Goal: Download file/media

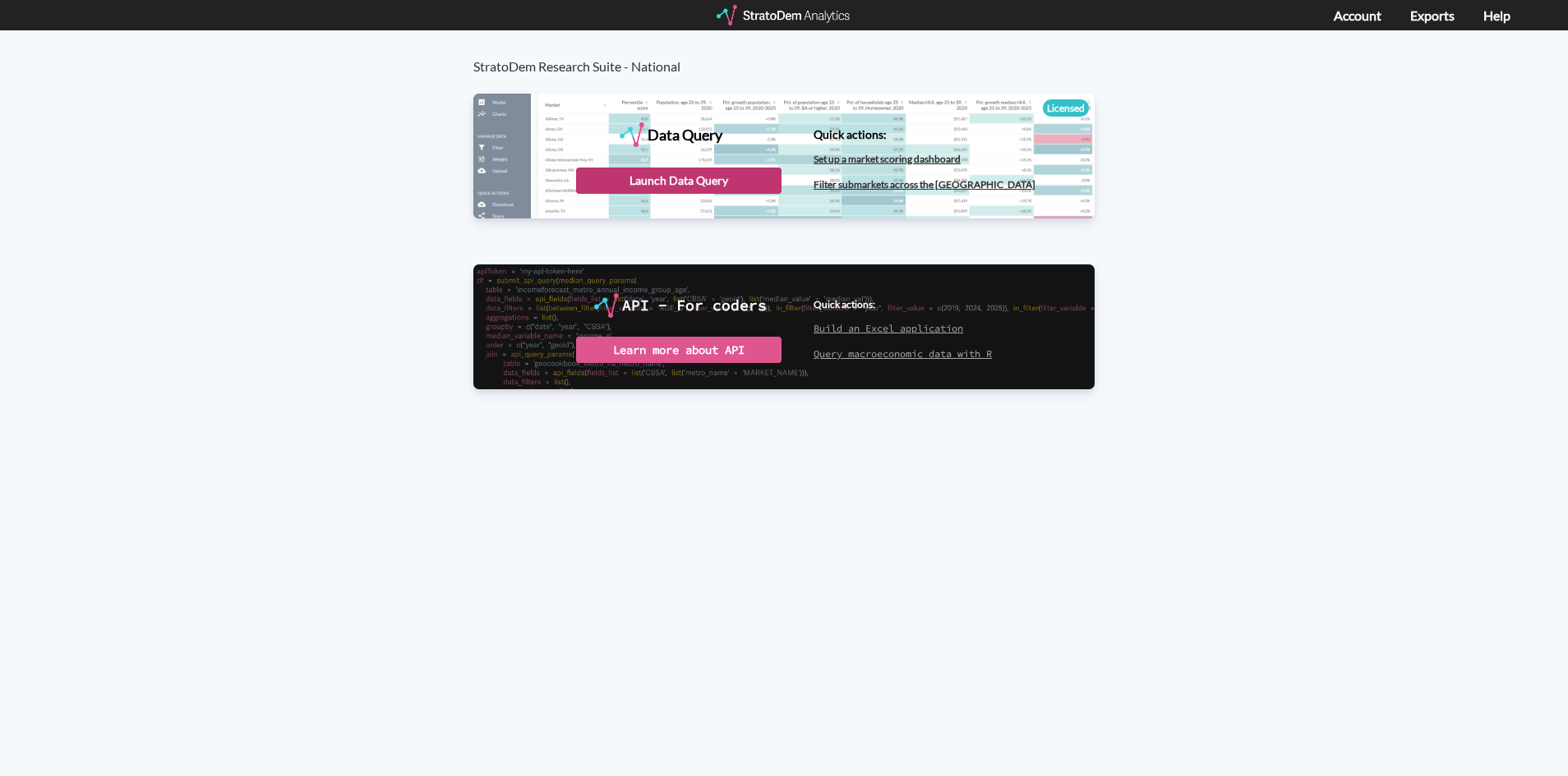
click at [637, 185] on div "Launch Data Query" at bounding box center [679, 181] width 206 height 27
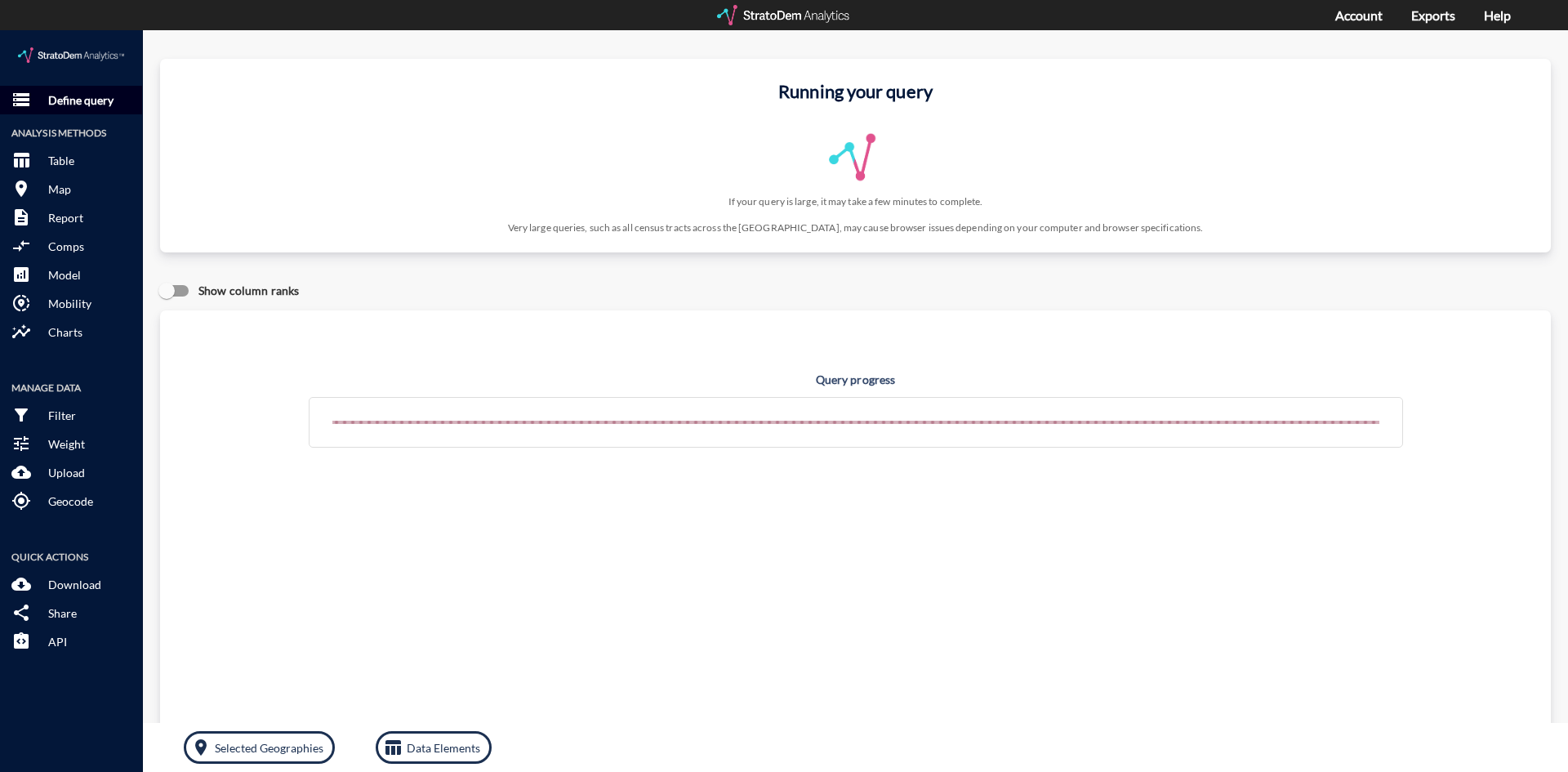
click p "Define query"
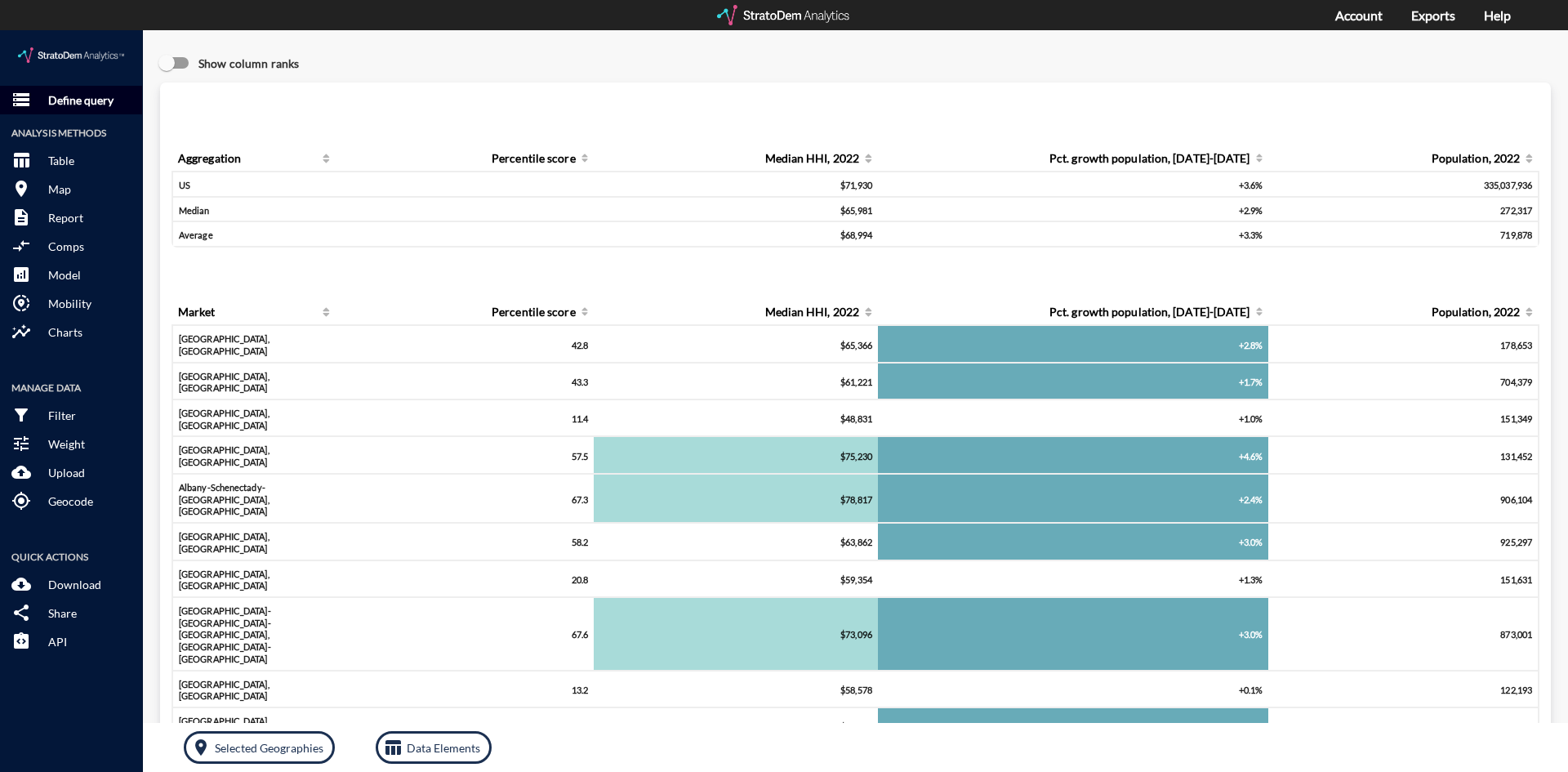
click p "Define query"
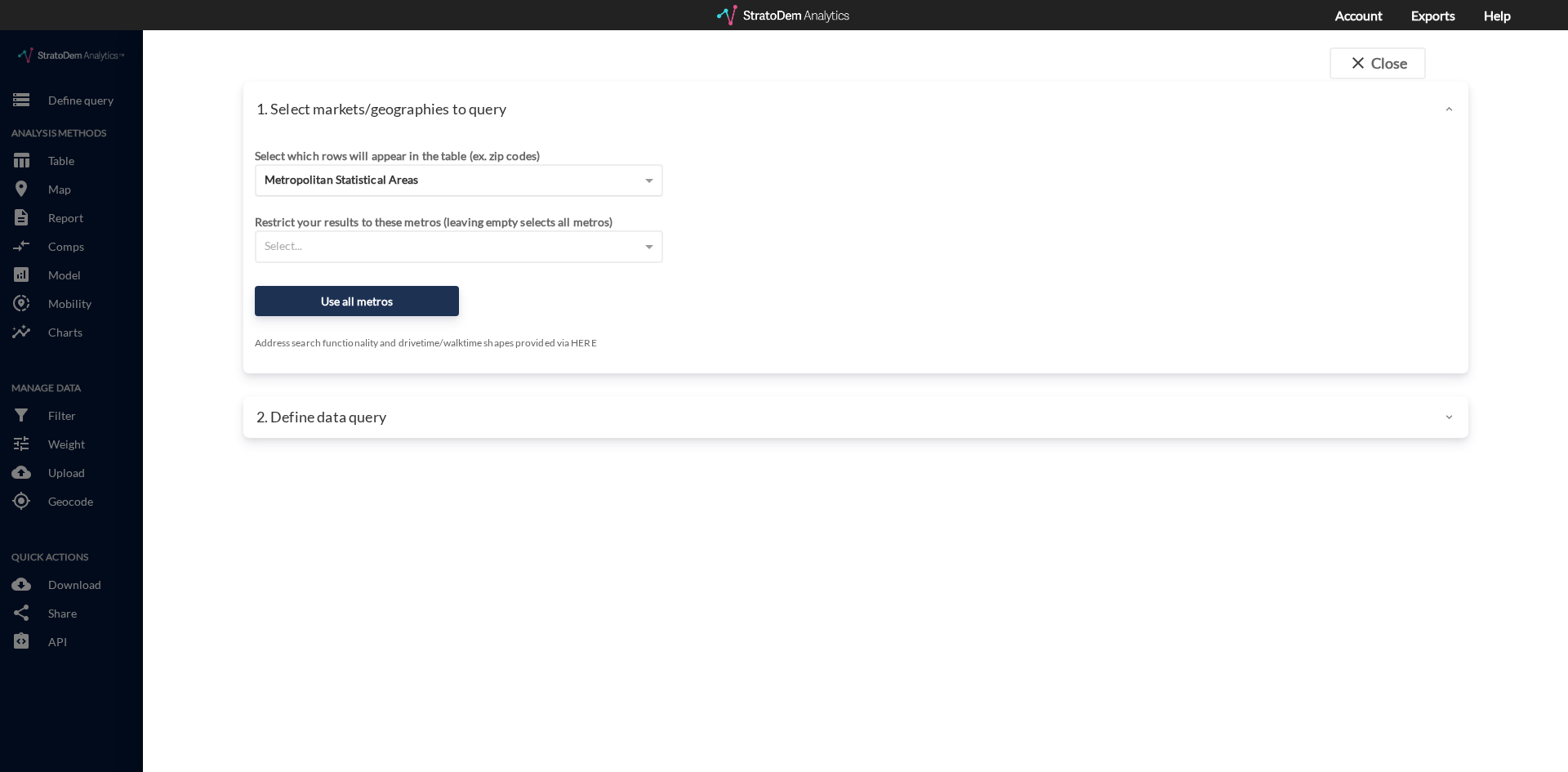
click span "Metropolitan Statistical Areas"
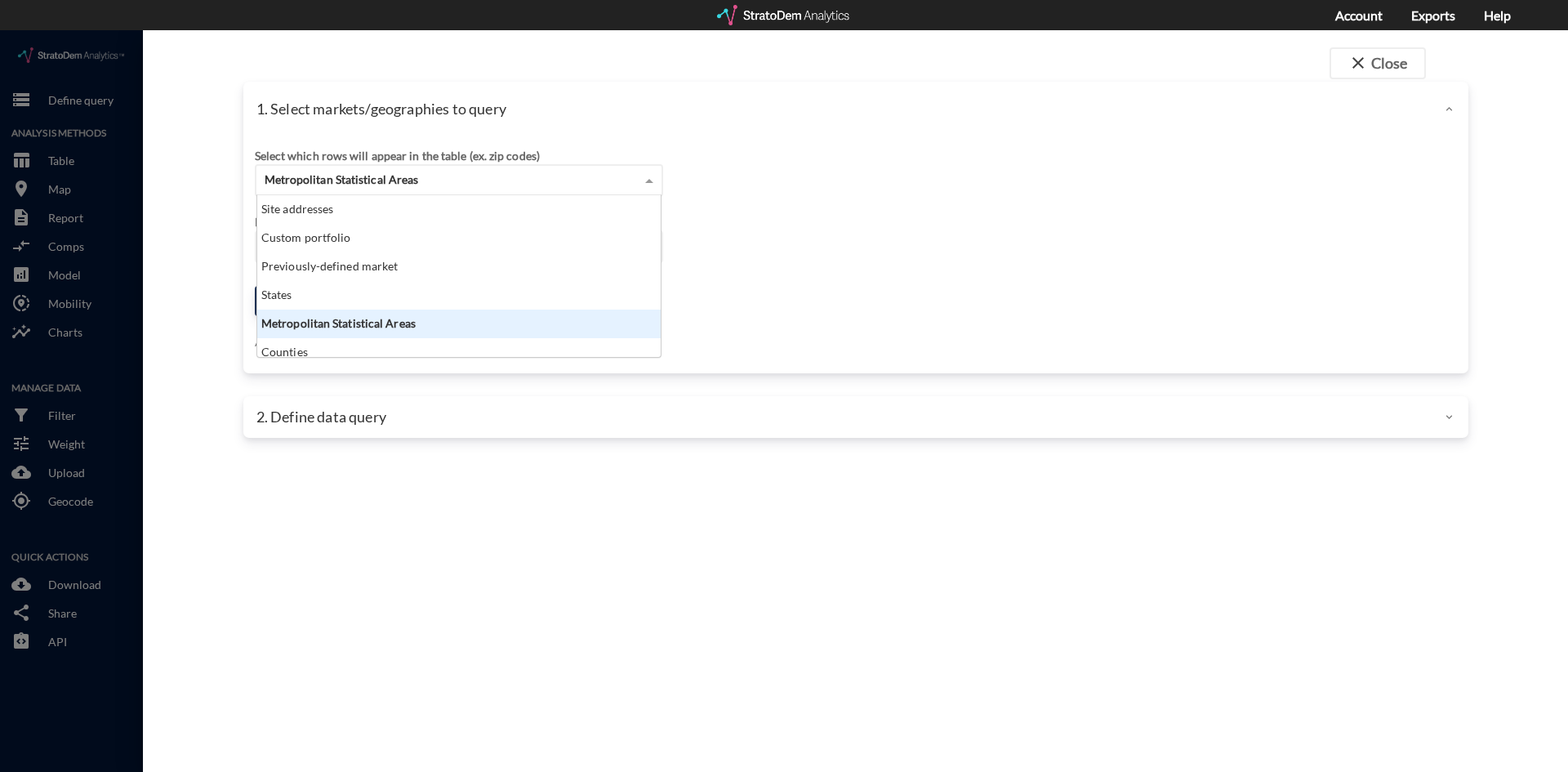
scroll to position [150, 394]
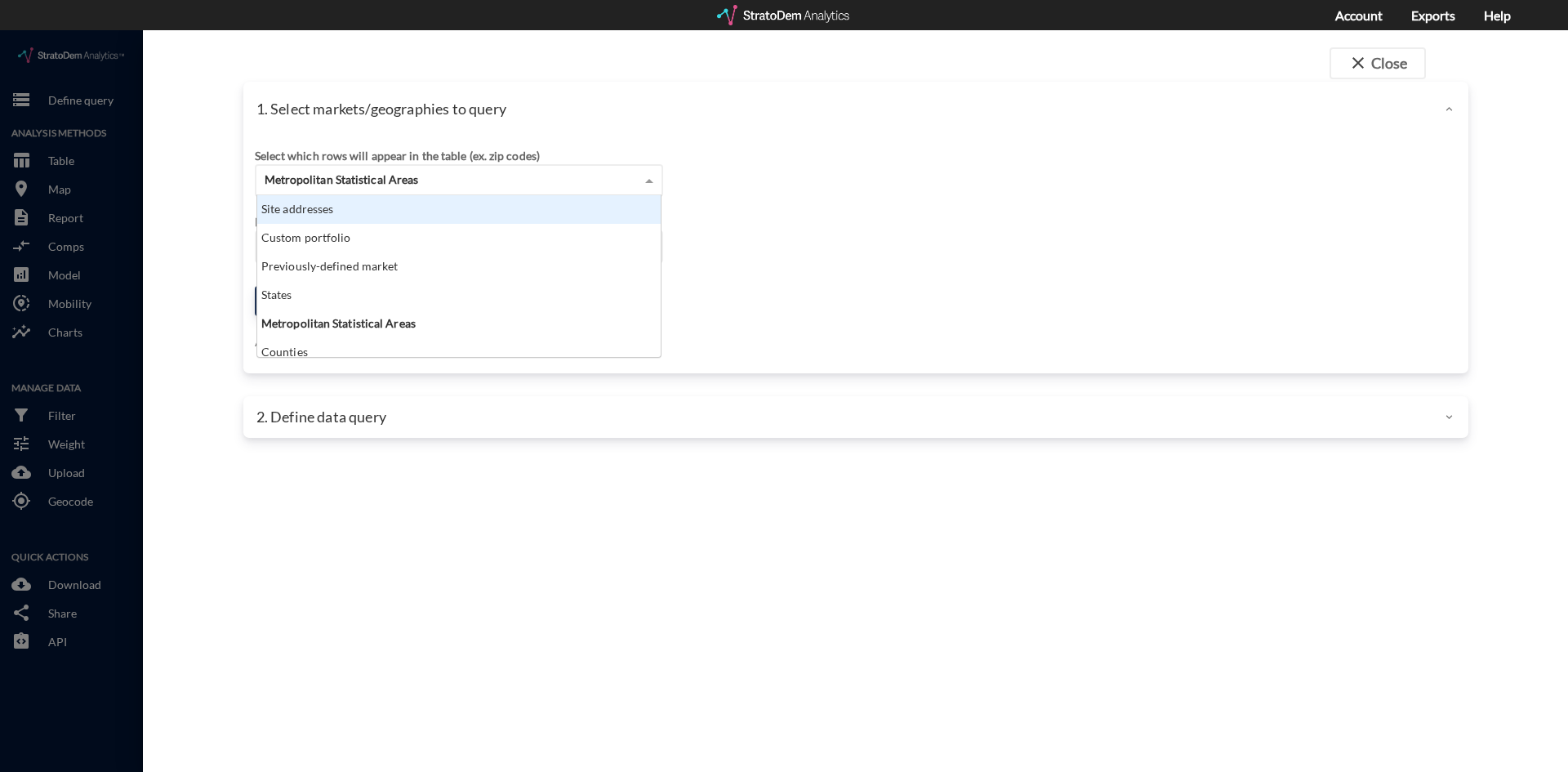
click div "Site addresses"
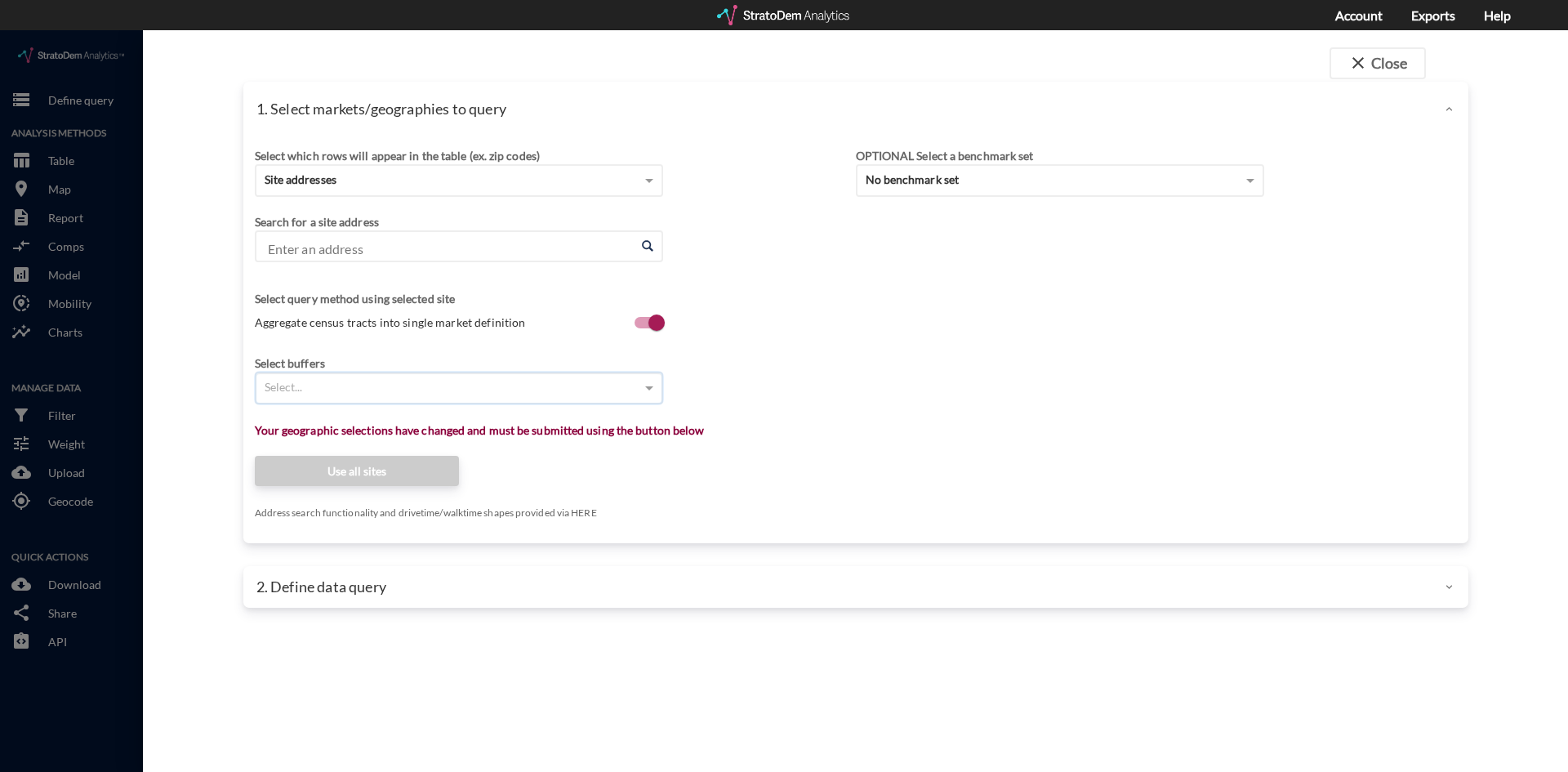
click input "Enter an address"
paste input "160 S Ventura Ave, Ventura, CA"
click li "160 S Ventura Ave, Ventura, California"
type input "160 S Ventura Ave, Ventura, California"
click div "Select..."
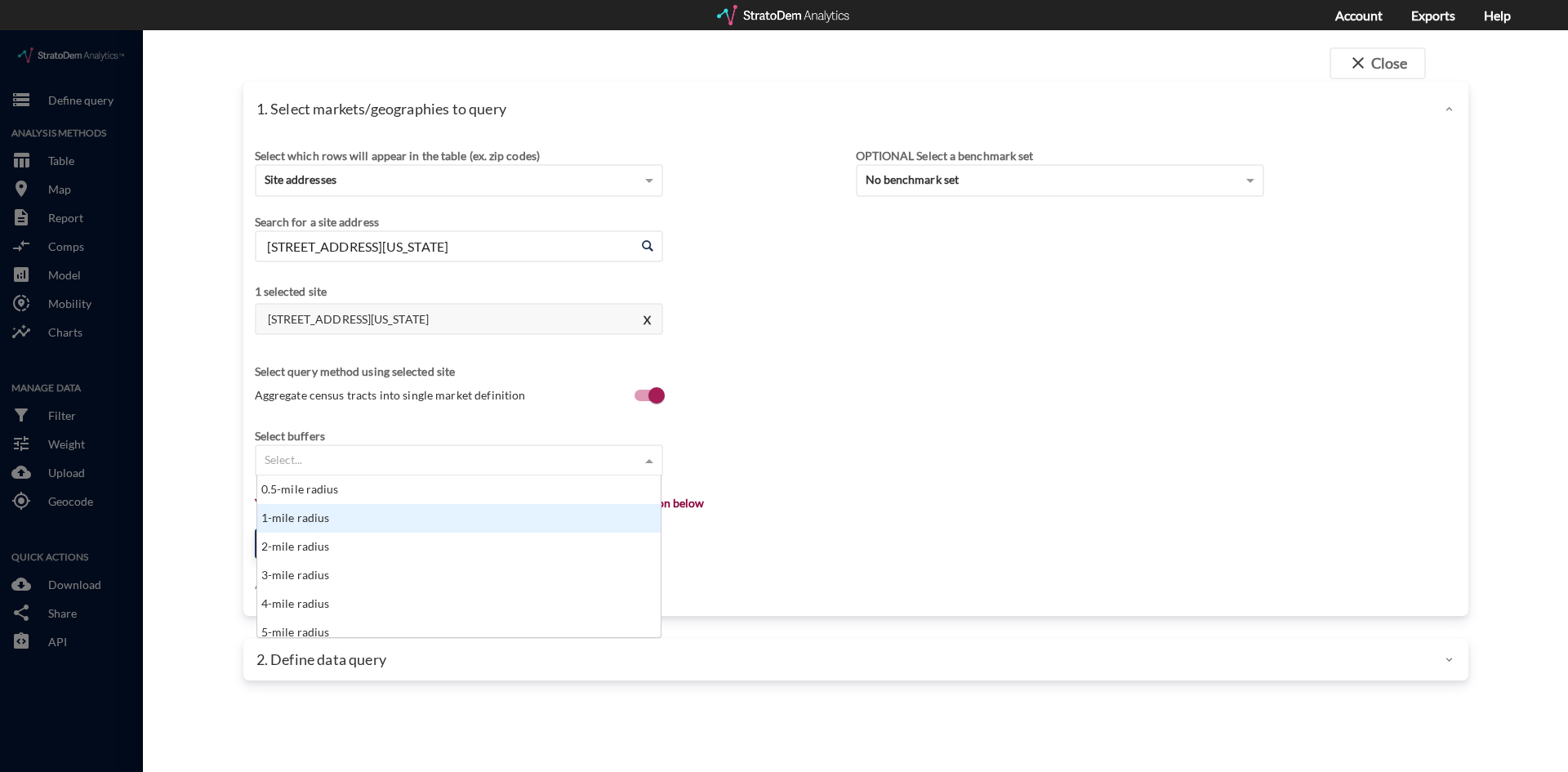
click div "1-mile radius"
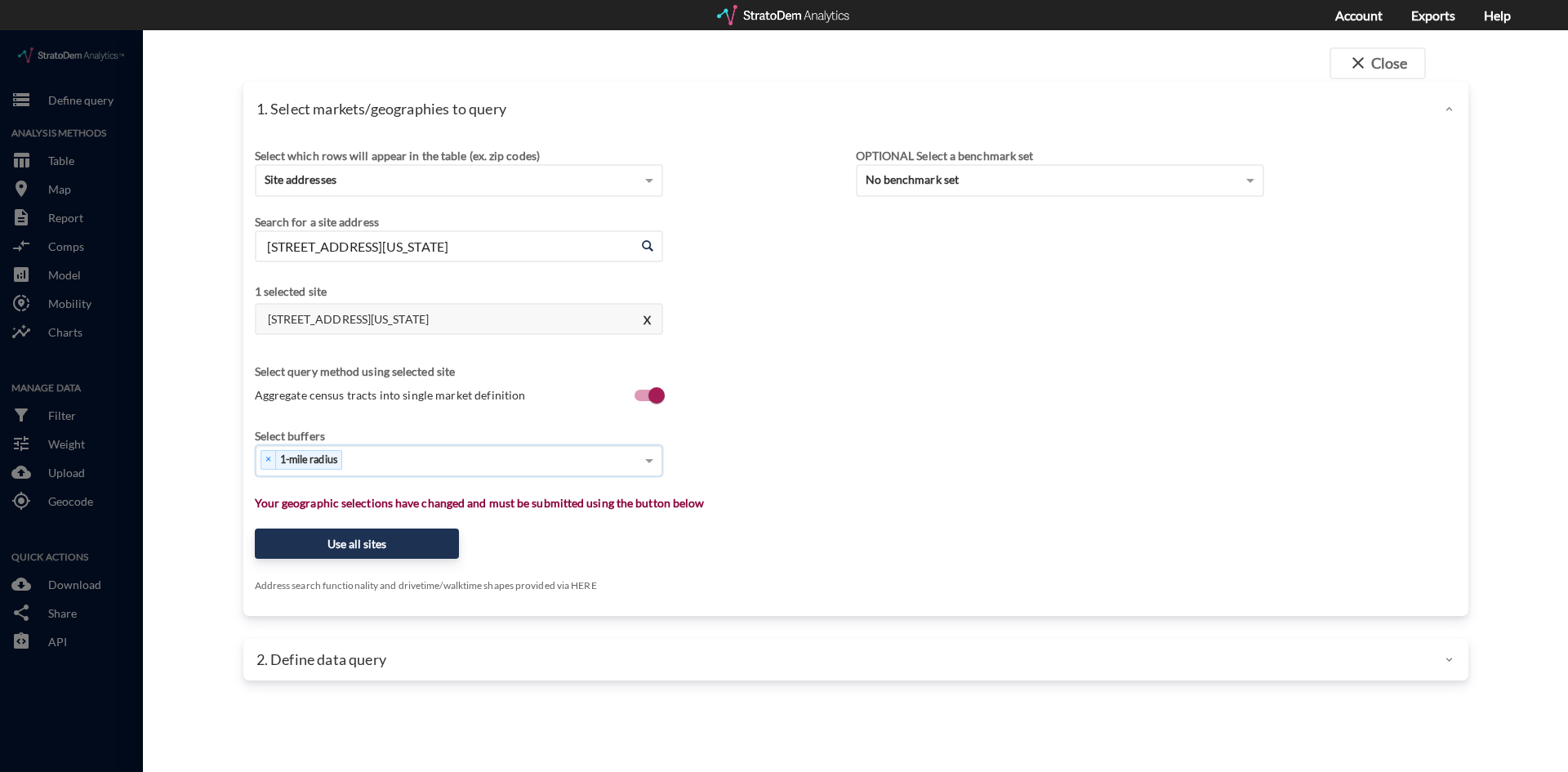
type input "3"
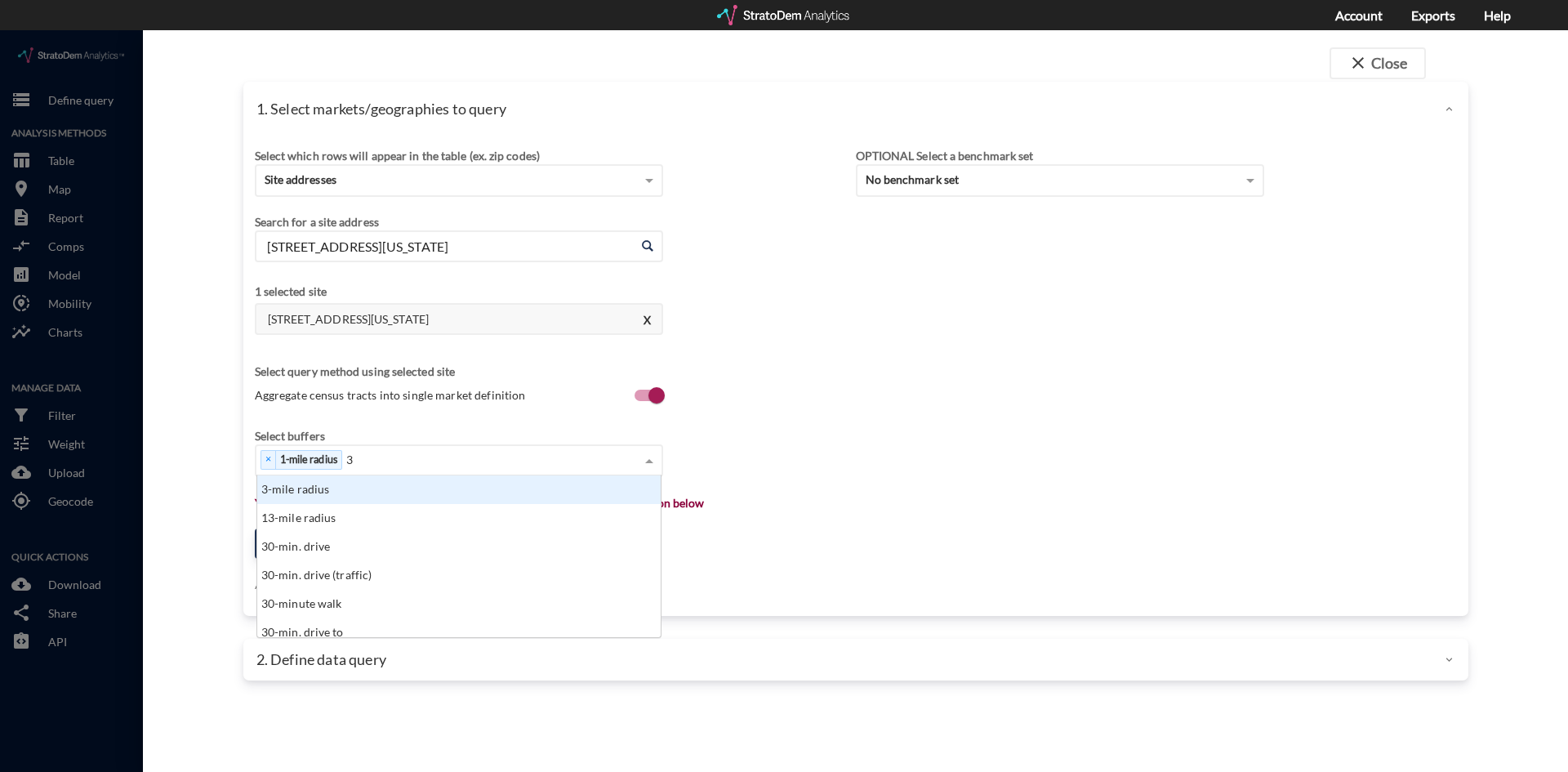
click div "3-mile radius"
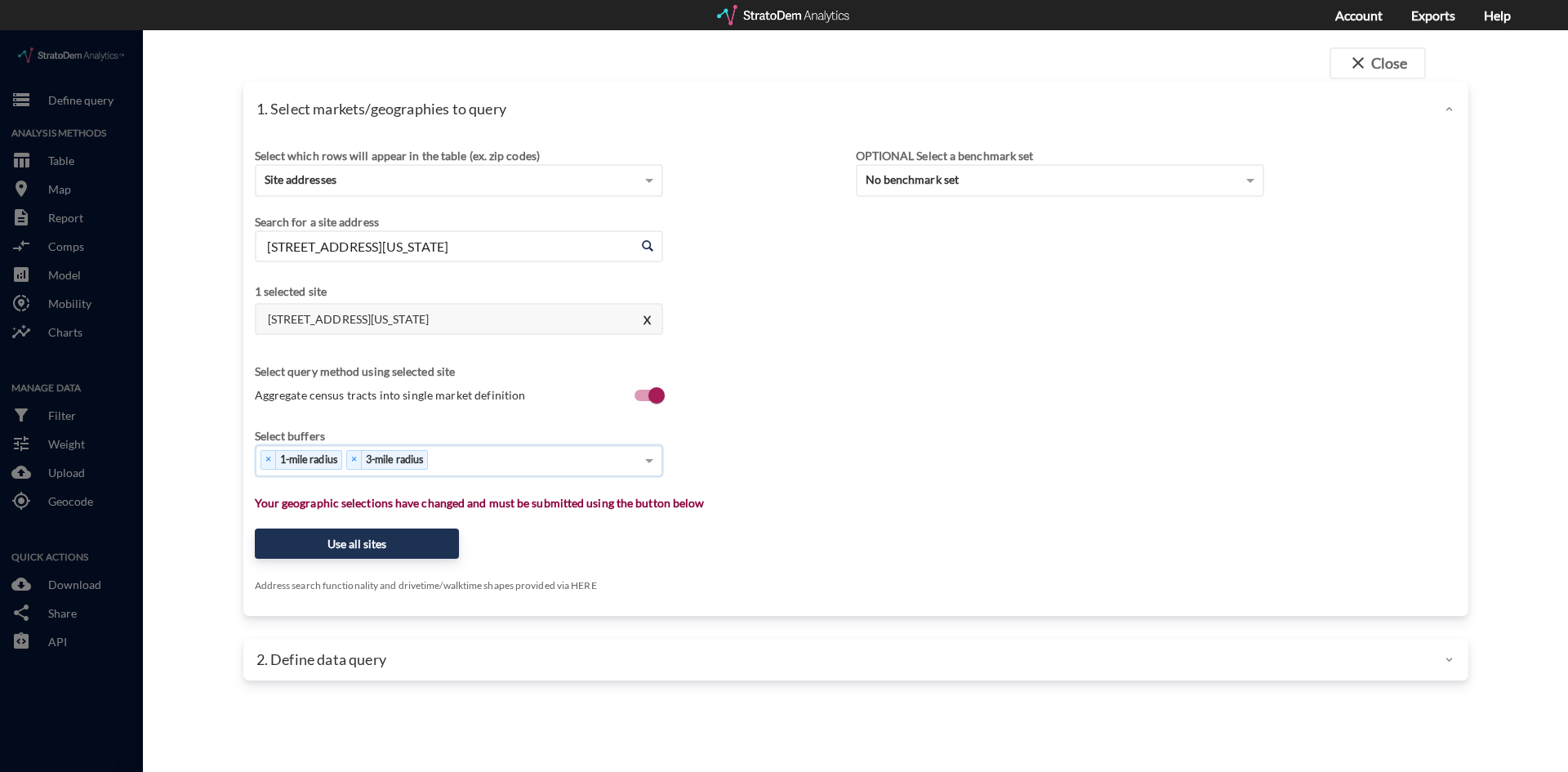
type input "4"
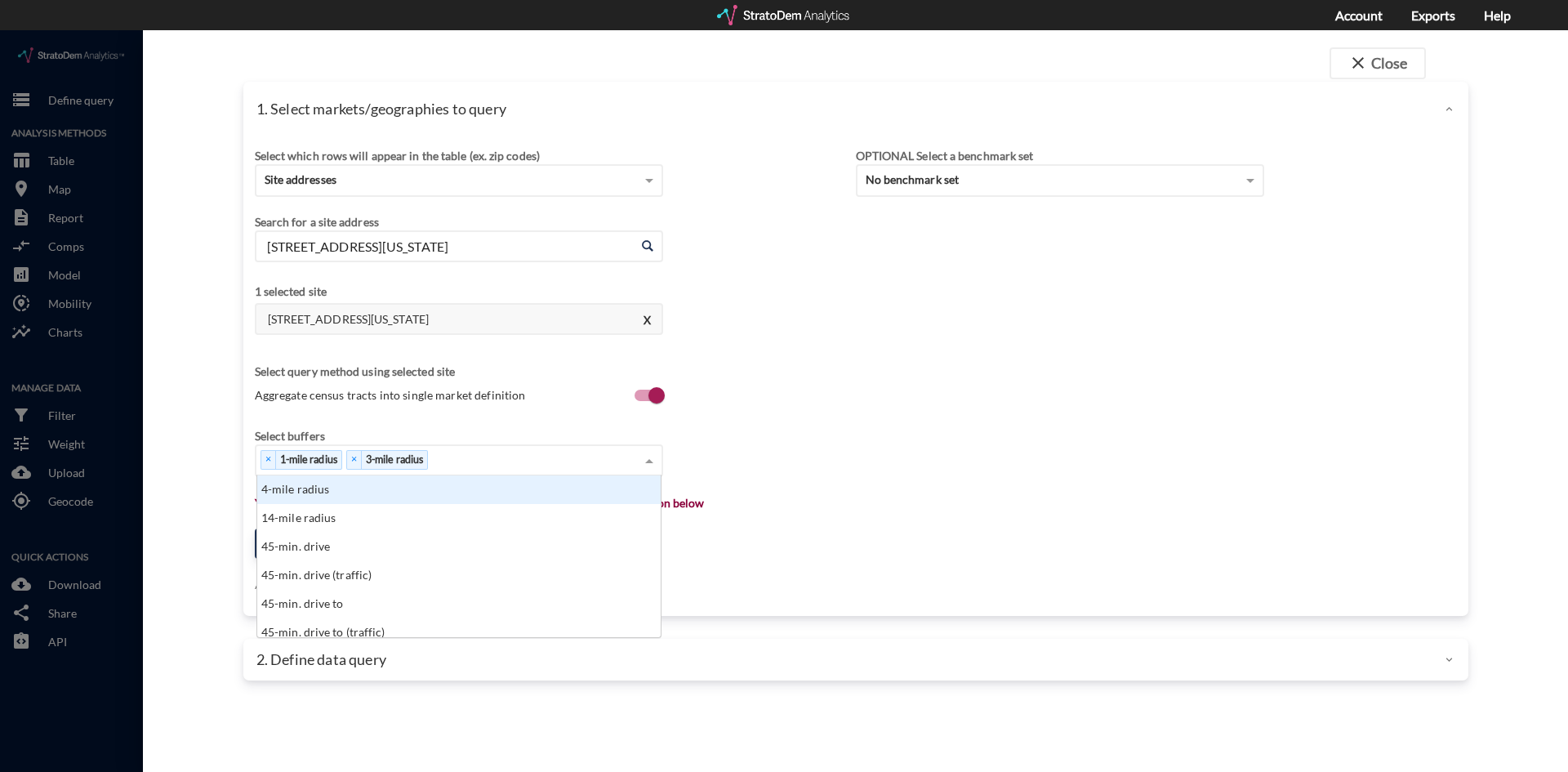
type input "5"
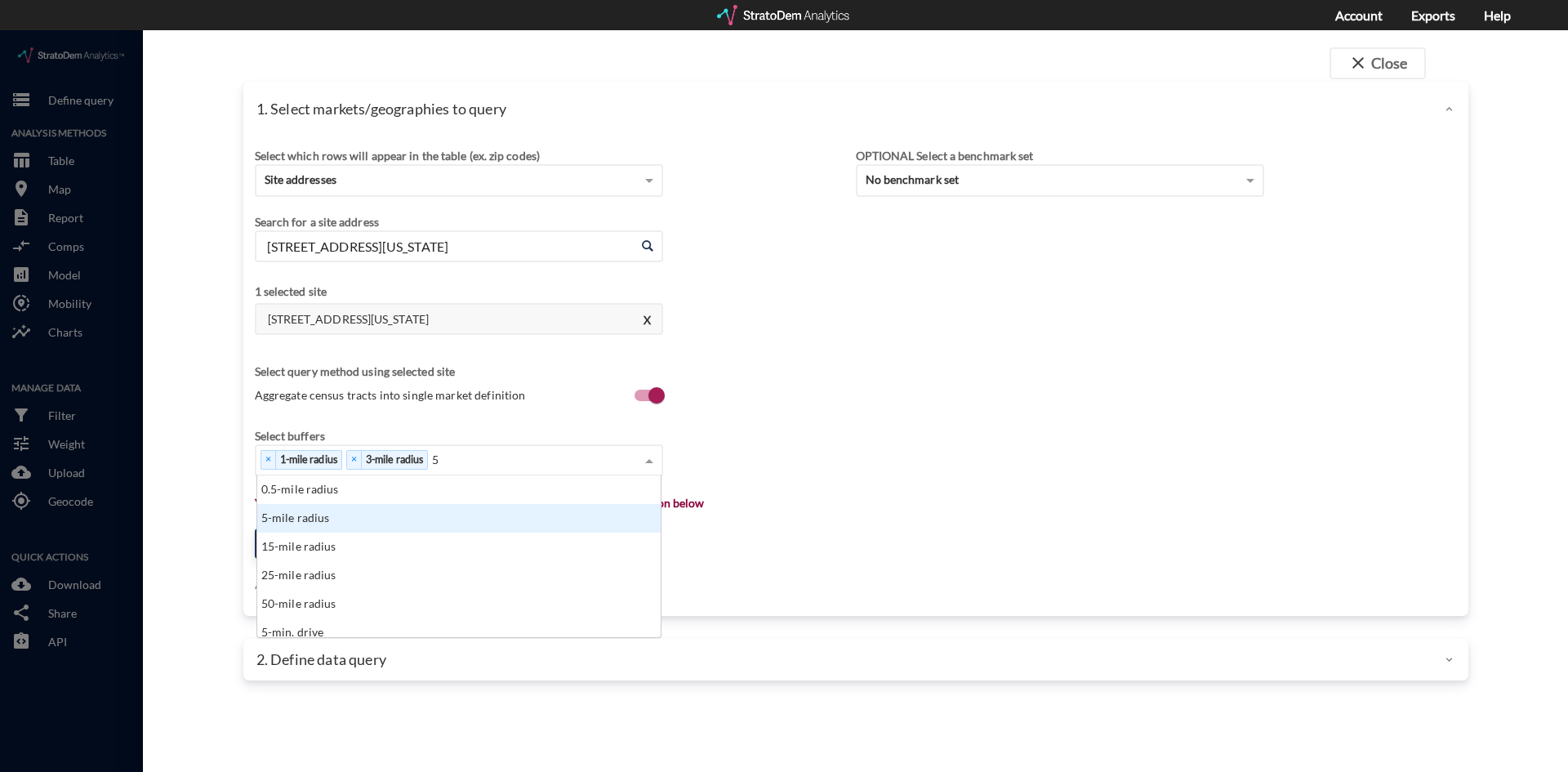
click div "5-mile radius"
type input "10"
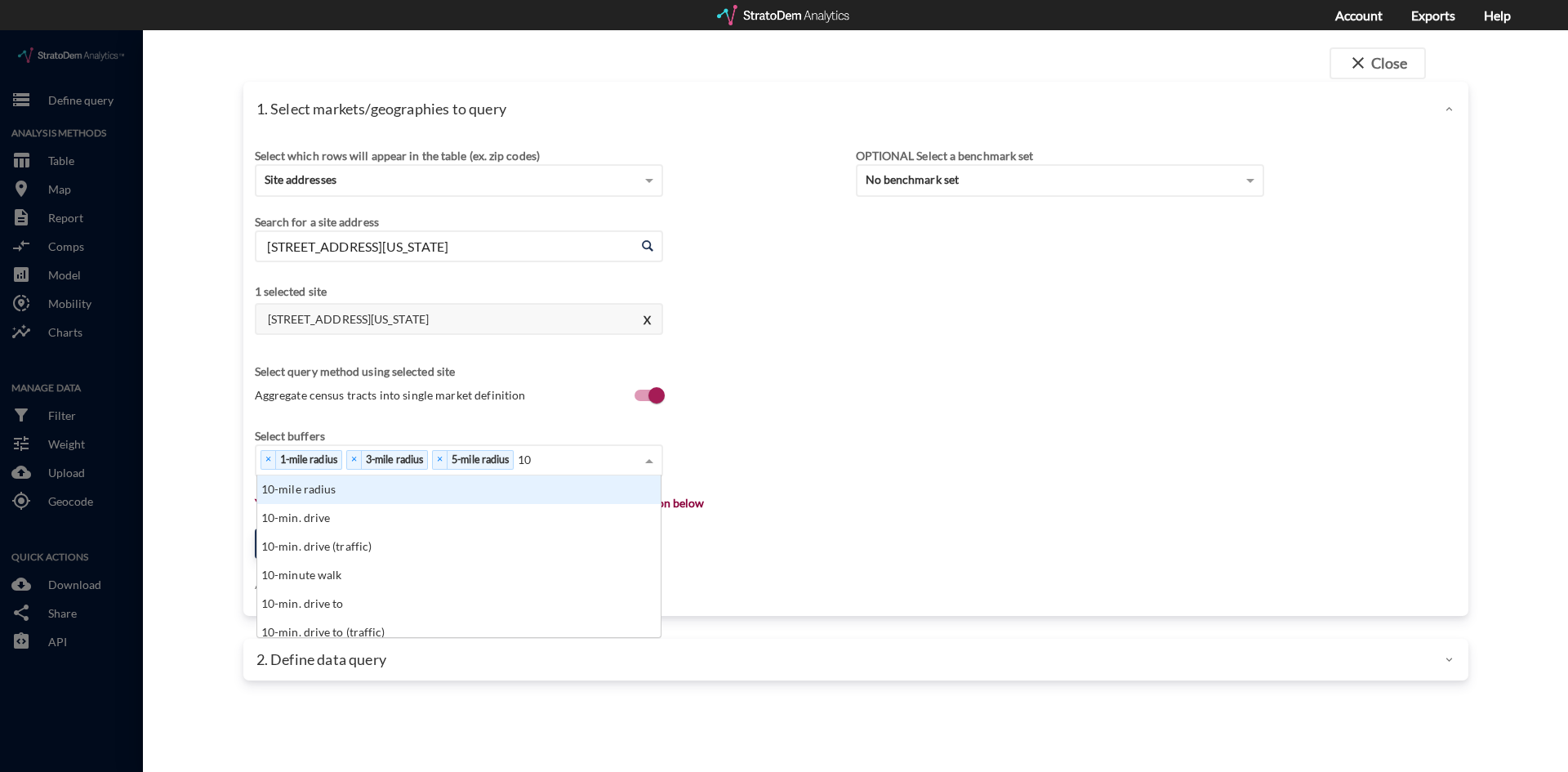
click div "10-mile radius"
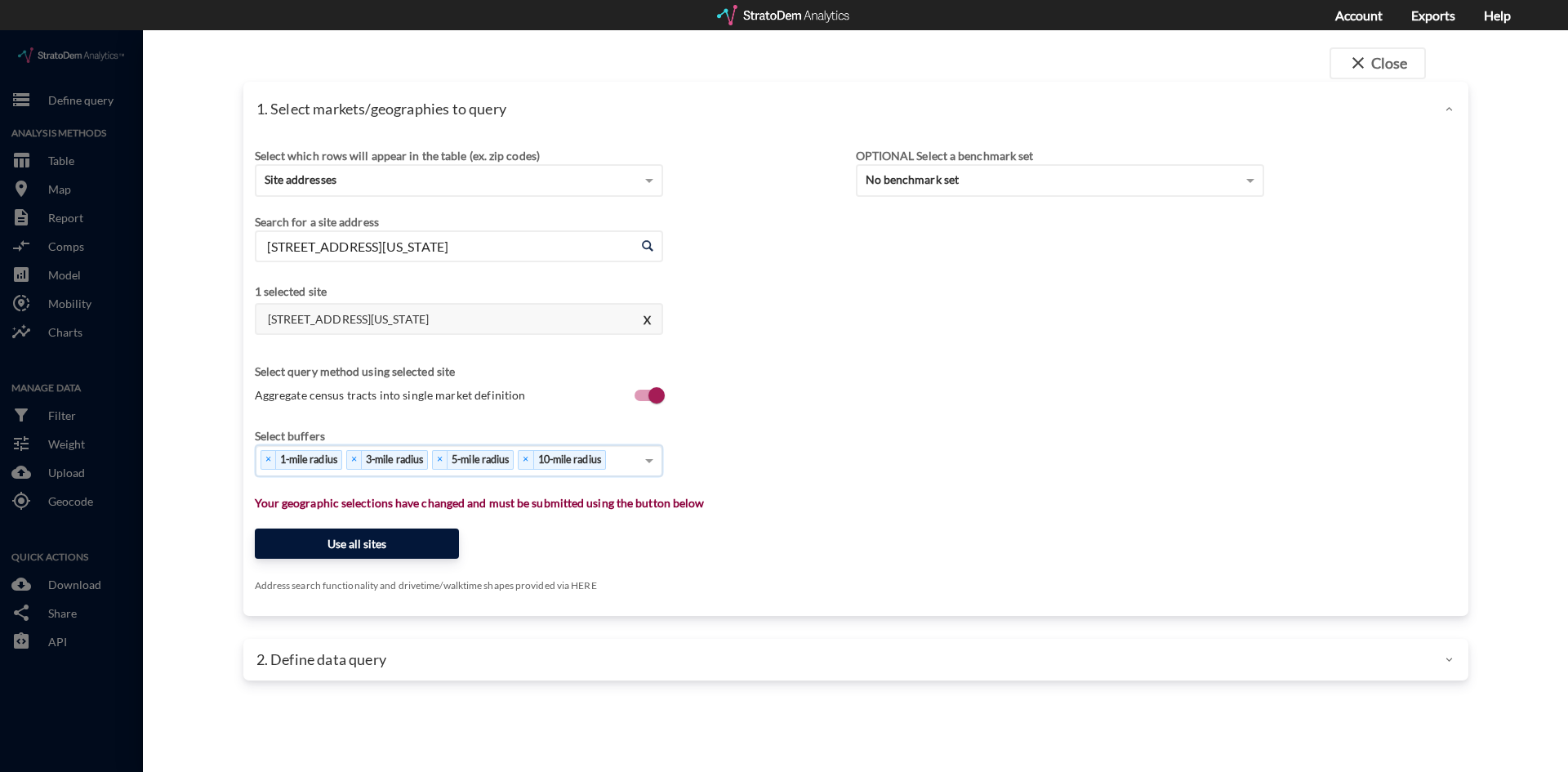
click button "Use all sites"
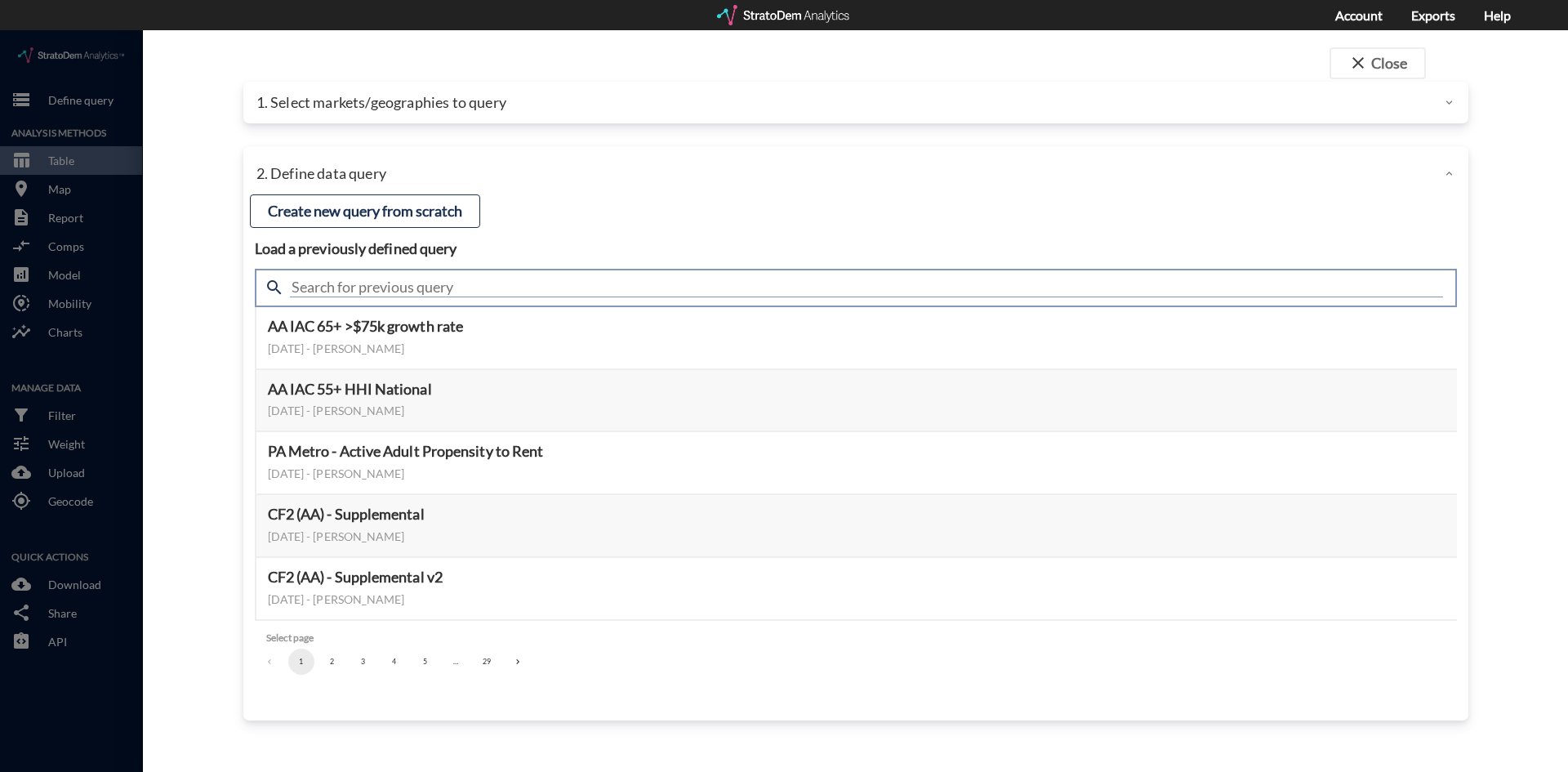
click input "text"
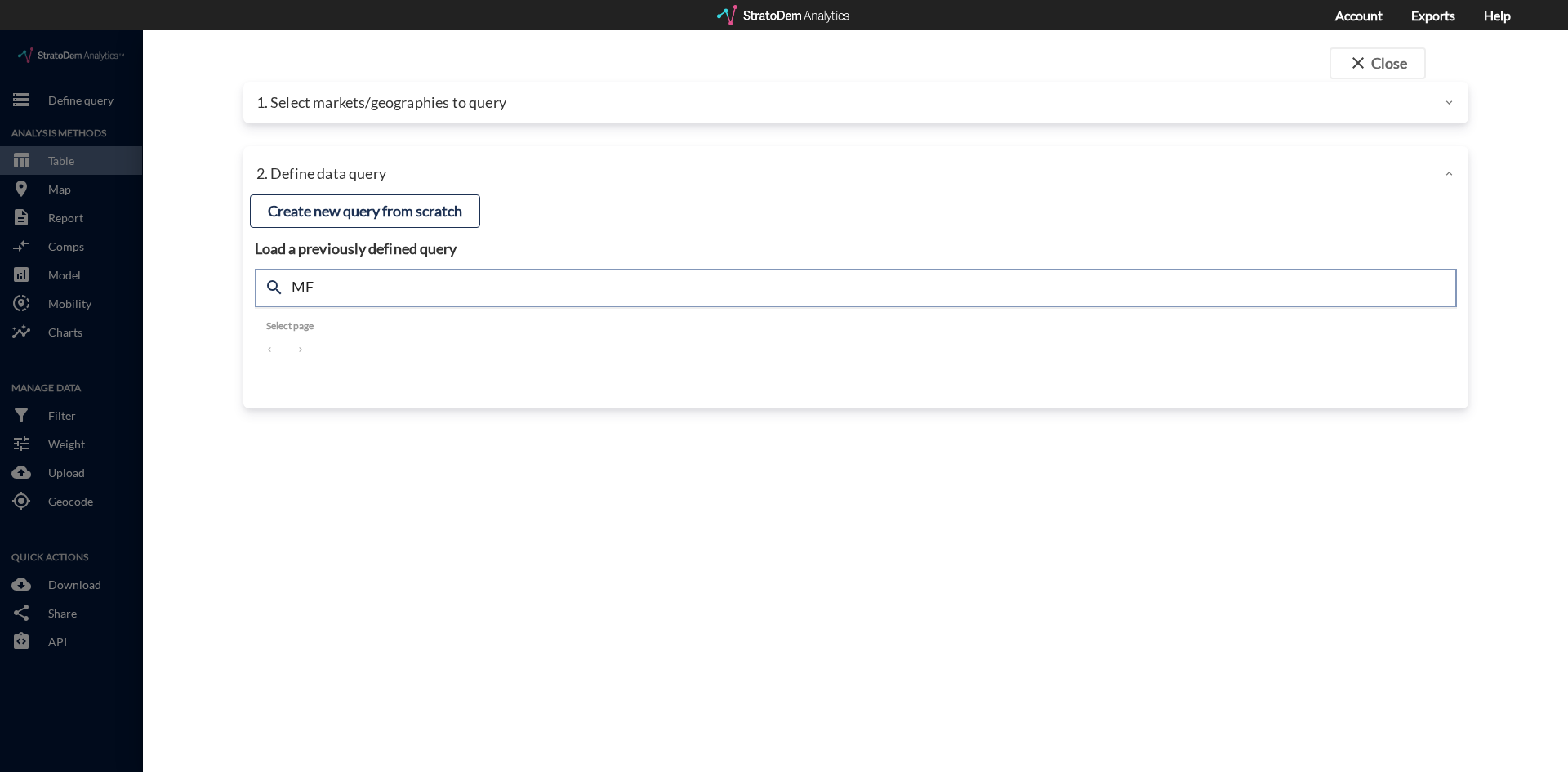
type input "M"
type input "Housing"
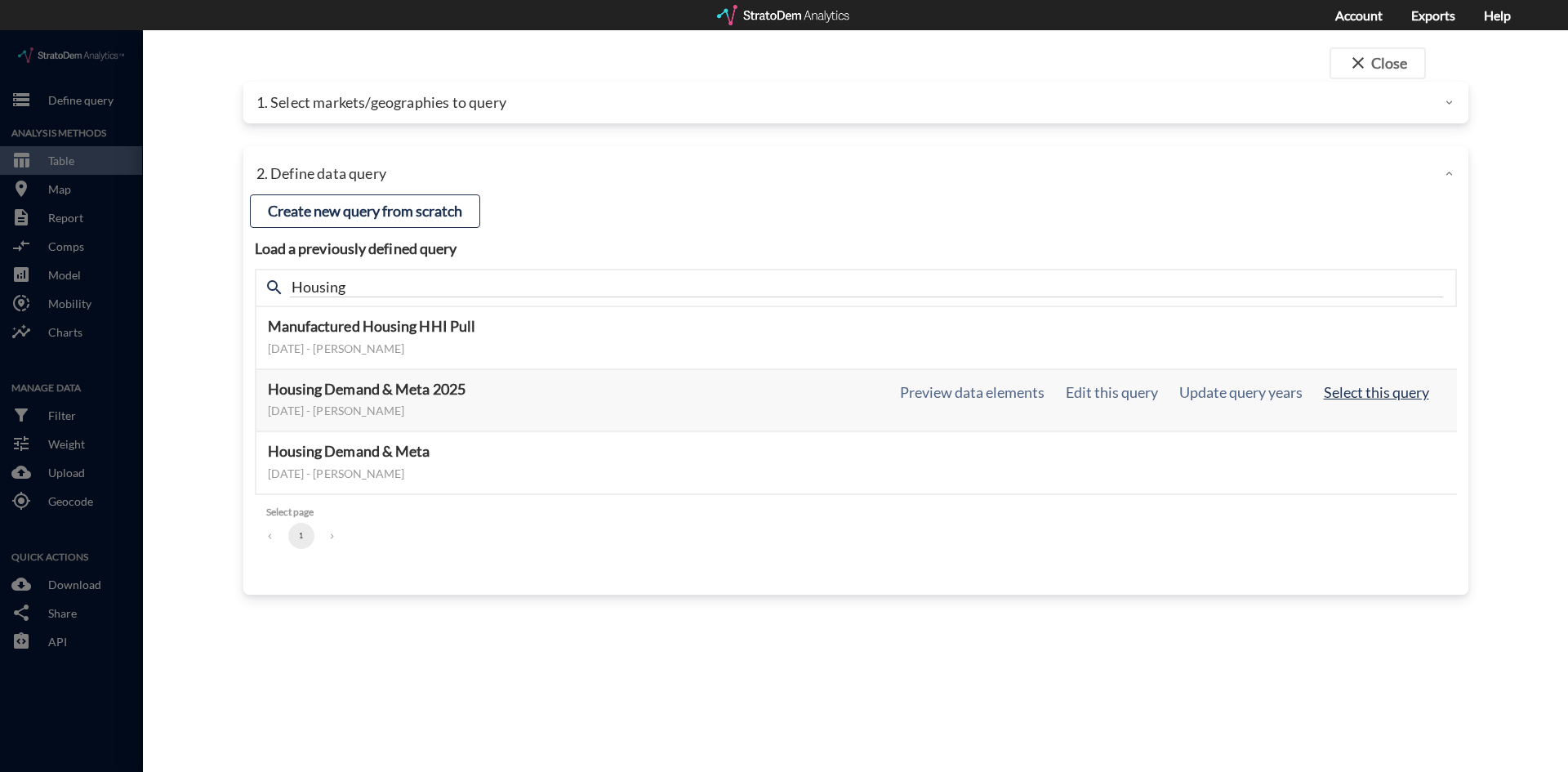
click button "Select this query"
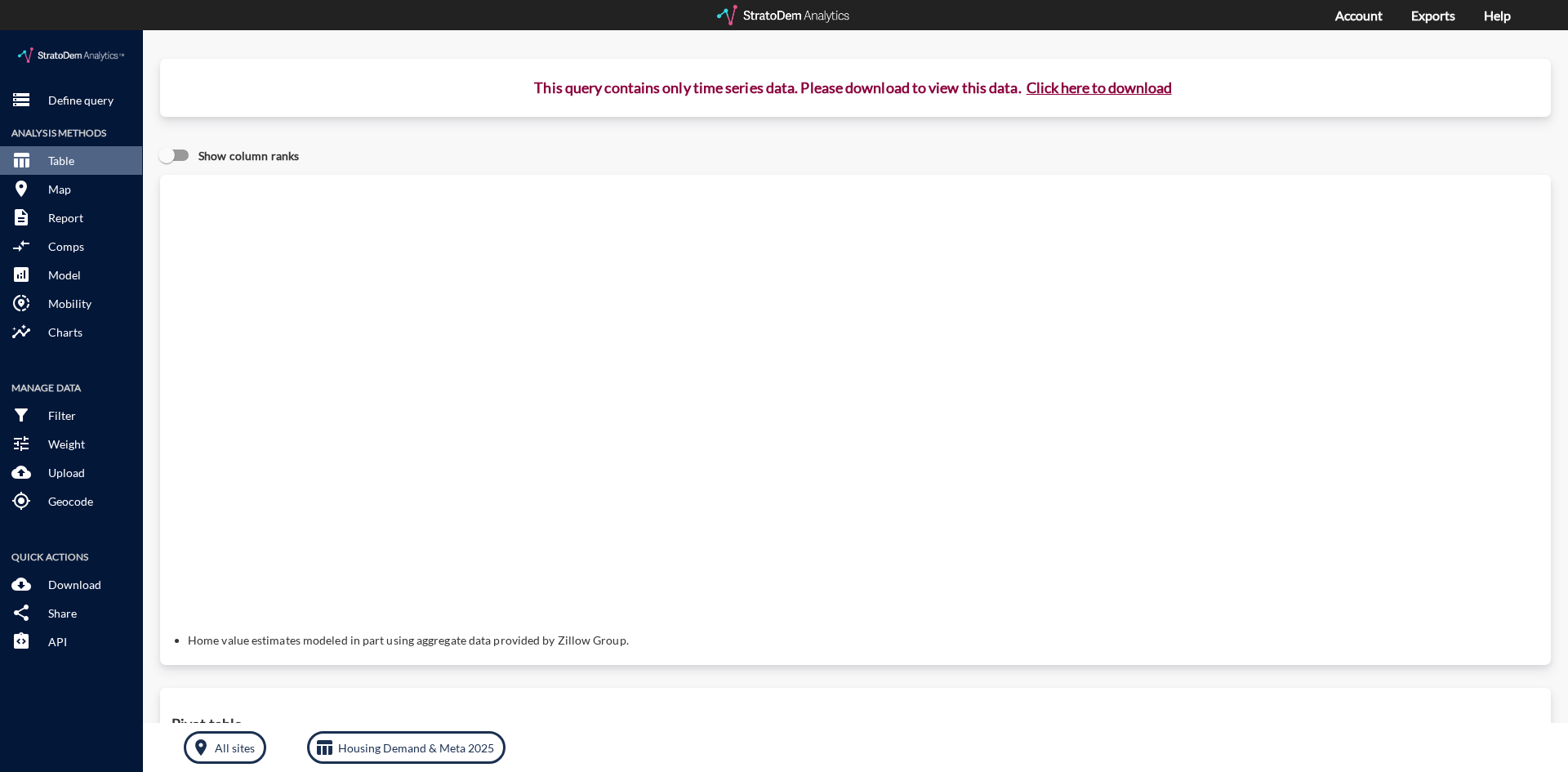
click button "Click here to download"
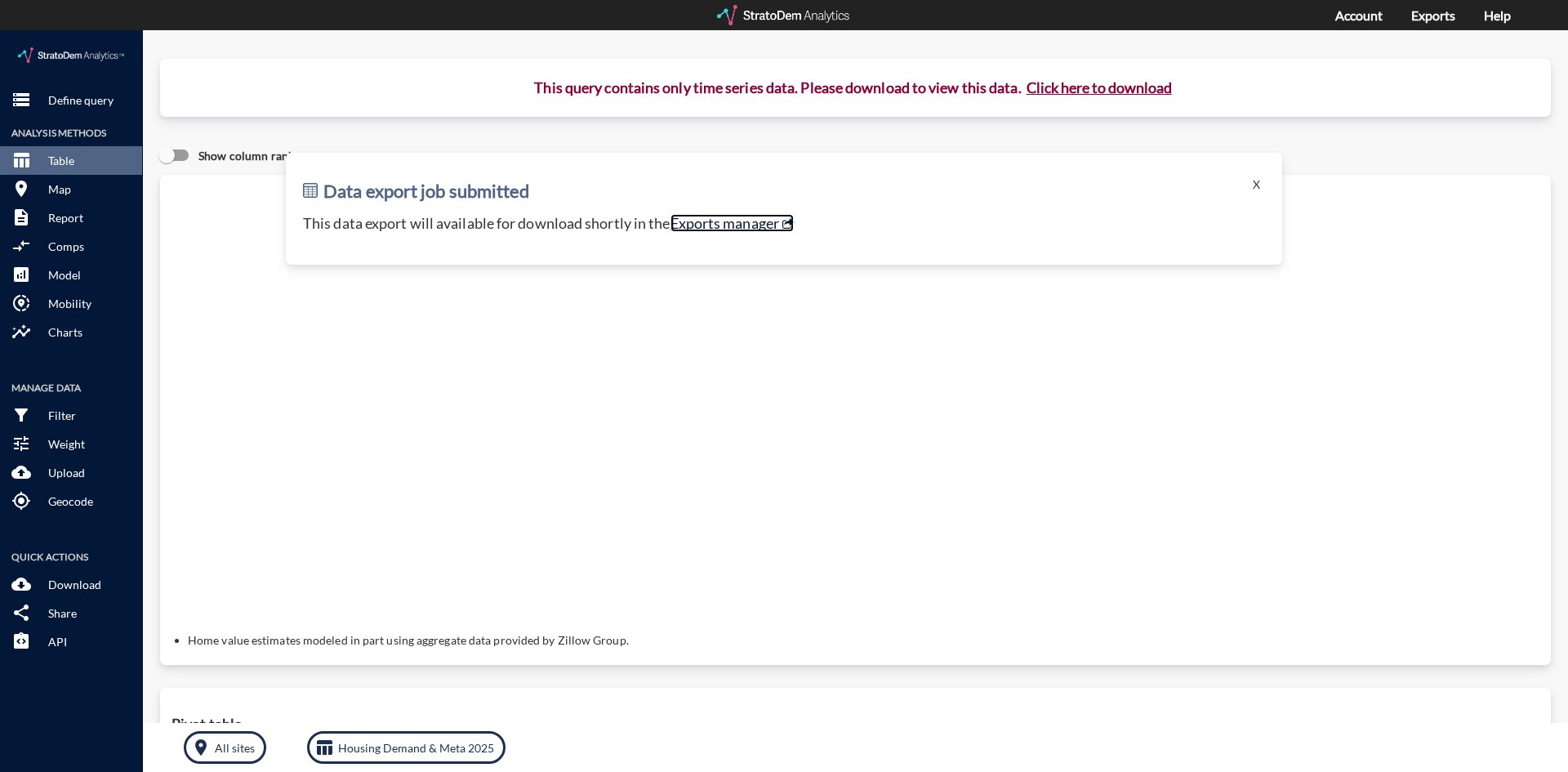
click link "Exports manager"
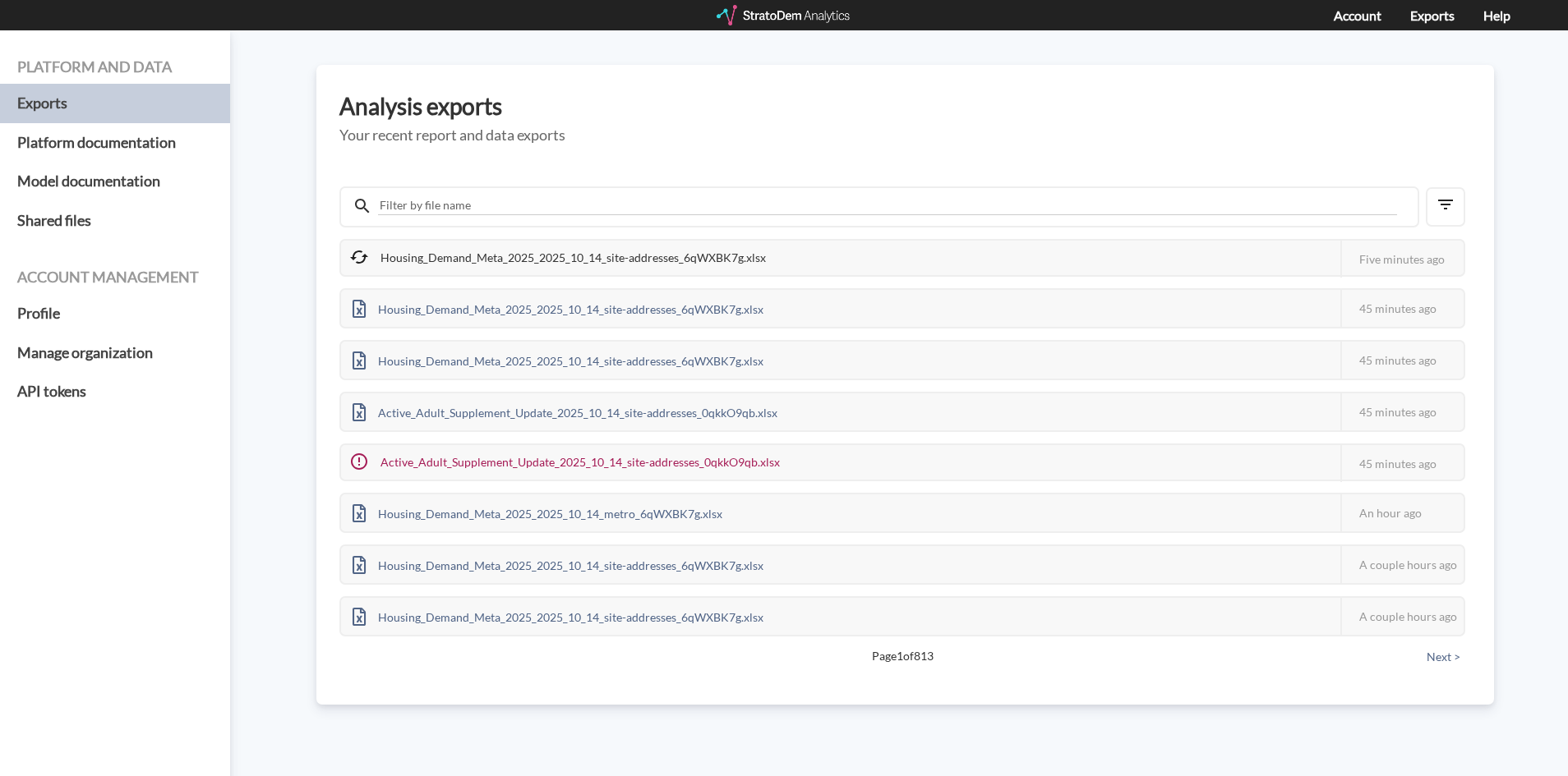
click at [459, 257] on div "Housing_Demand_Meta_2025_2025_10_14_site-addresses_6qWXBK7g.xlsx" at bounding box center [559, 258] width 436 height 35
click at [520, 258] on div "Housing_Demand_Meta_2025_2025_10_14_site-addresses_6qWXBK7g.xlsx" at bounding box center [559, 258] width 436 height 35
click at [438, 256] on div "Housing_Demand_Meta_2025_2025_10_14_site-addresses_6qWXBK7g.xlsx" at bounding box center [559, 258] width 436 height 35
click at [531, 243] on div "Housing_Demand_Meta_2025_2025_10_14_site-addresses_6qWXBK7g.xlsx" at bounding box center [559, 258] width 436 height 35
click at [426, 252] on div "Housing_Demand_Meta_2025_2025_10_14_site-addresses_6qWXBK7g.xlsx" at bounding box center [559, 258] width 436 height 35
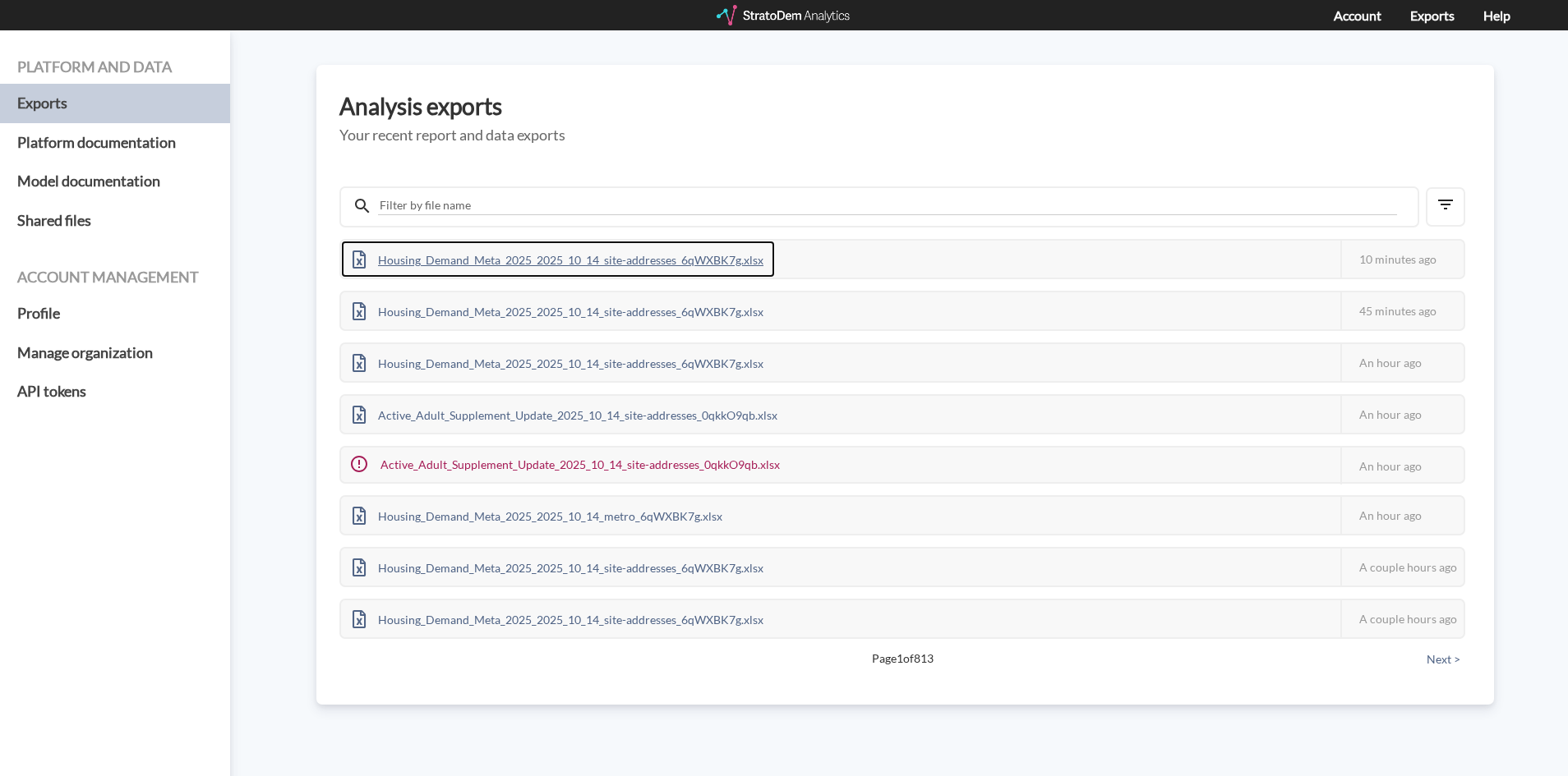
click at [554, 256] on div "Housing_Demand_Meta_2025_2025_10_14_site-addresses_6qWXBK7g.xlsx" at bounding box center [558, 260] width 434 height 37
